Goal: Information Seeking & Learning: Learn about a topic

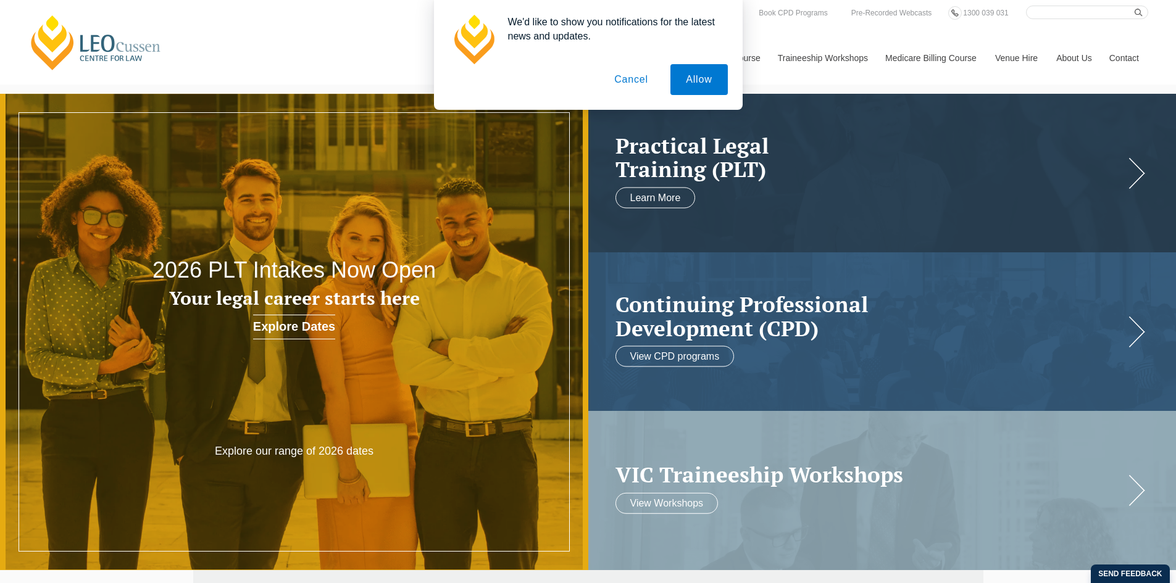
click at [634, 80] on button "Cancel" at bounding box center [631, 79] width 65 height 31
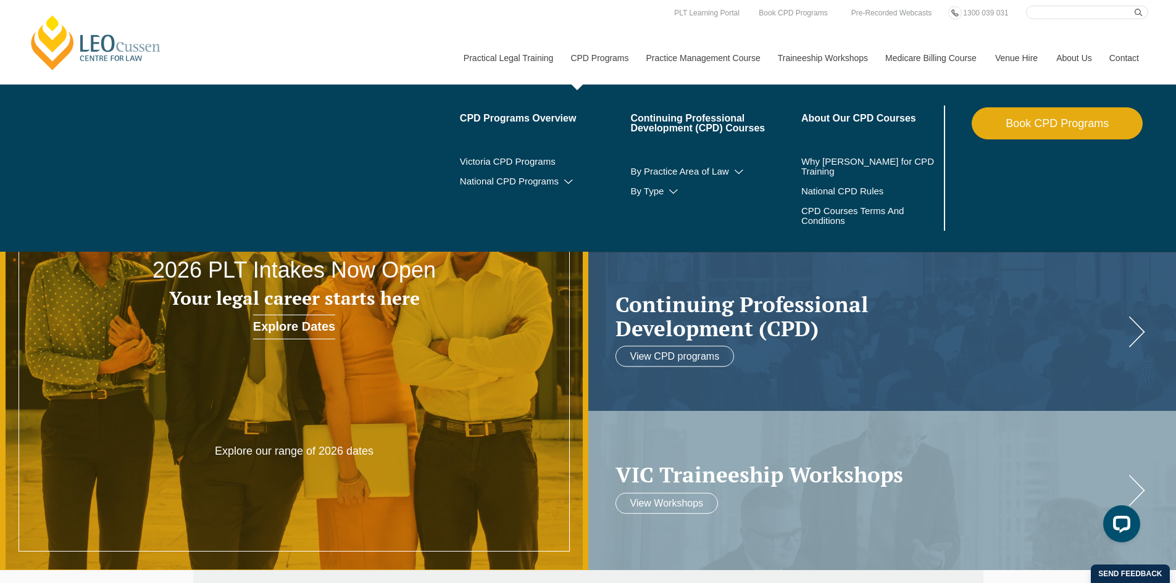
click at [592, 56] on link "CPD Programs" at bounding box center [598, 57] width 75 height 53
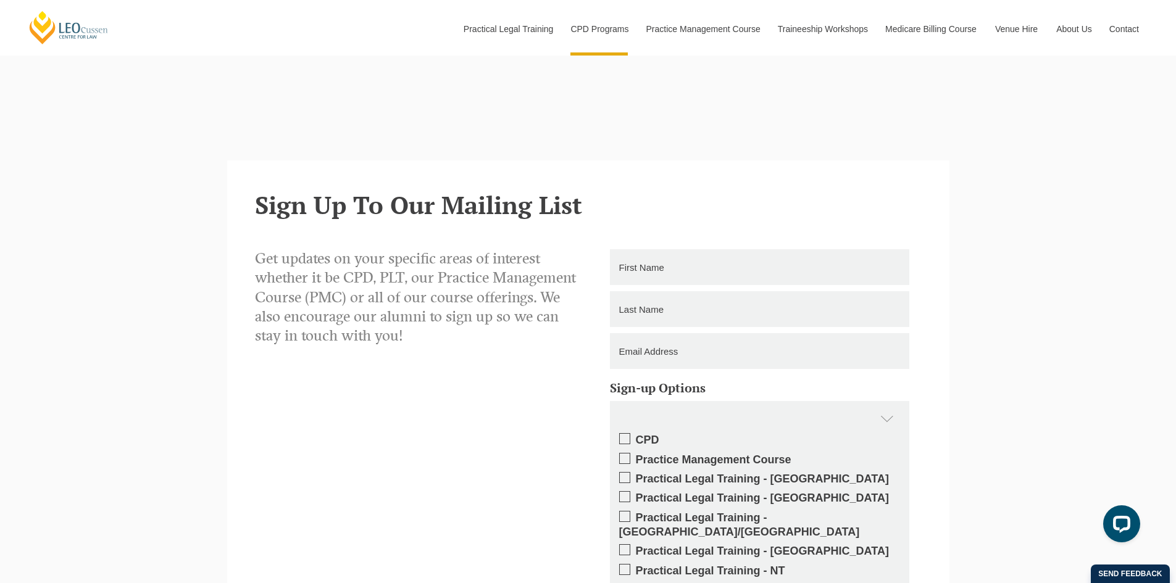
scroll to position [3156, 0]
